Goal: Task Accomplishment & Management: Manage account settings

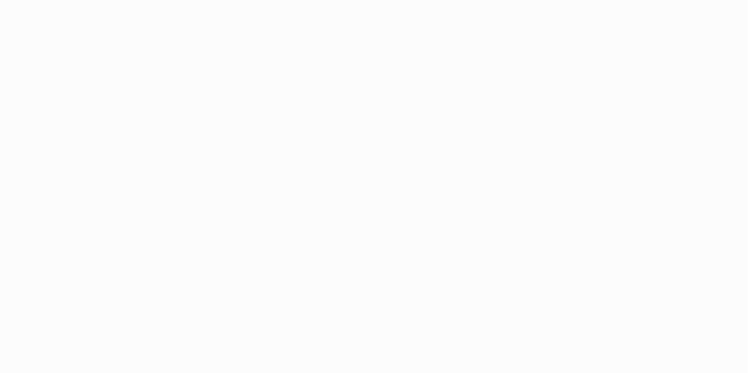
click at [137, 59] on html at bounding box center [374, 186] width 748 height 373
